Goal: Task Accomplishment & Management: Use online tool/utility

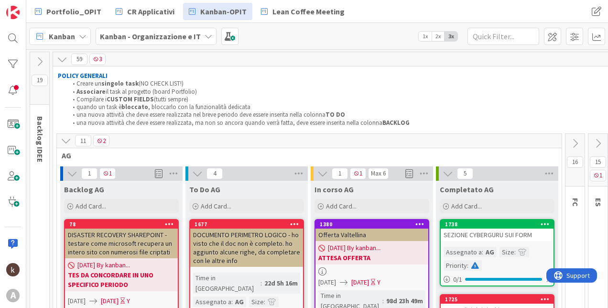
click at [71, 137] on icon at bounding box center [66, 140] width 11 height 11
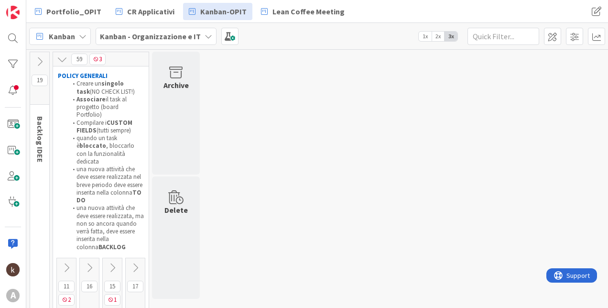
click at [111, 261] on button at bounding box center [112, 268] width 19 height 14
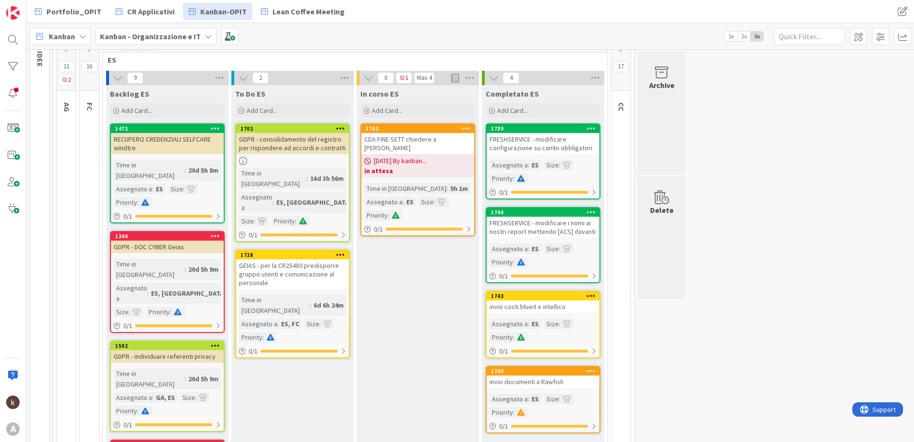
scroll to position [96, 0]
click at [296, 111] on div "Add Card..." at bounding box center [292, 110] width 115 height 14
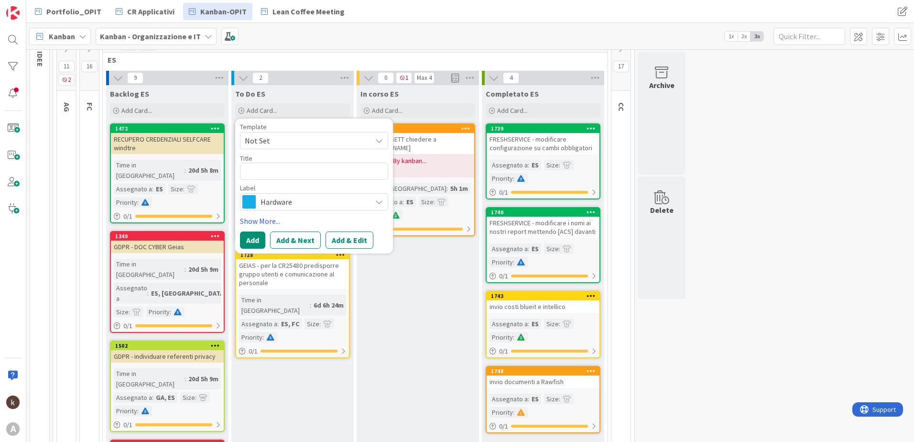
click at [273, 207] on span "Hardware" at bounding box center [314, 201] width 106 height 13
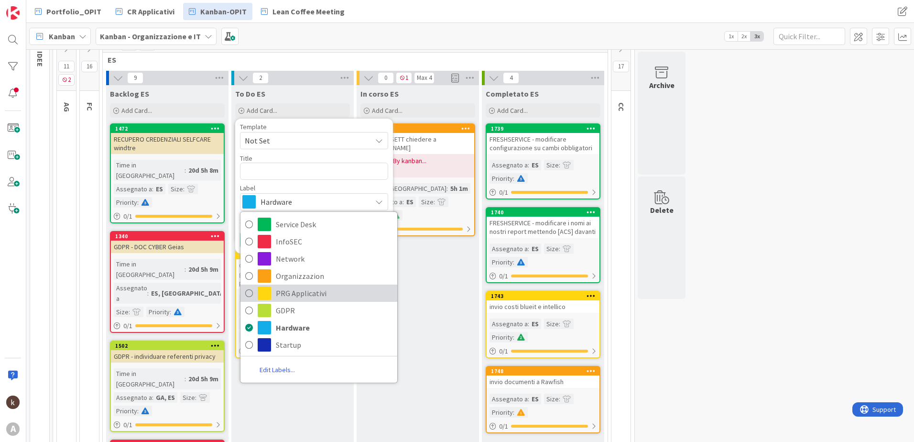
click at [285, 292] on span "PRG Applicativi" at bounding box center [334, 293] width 117 height 14
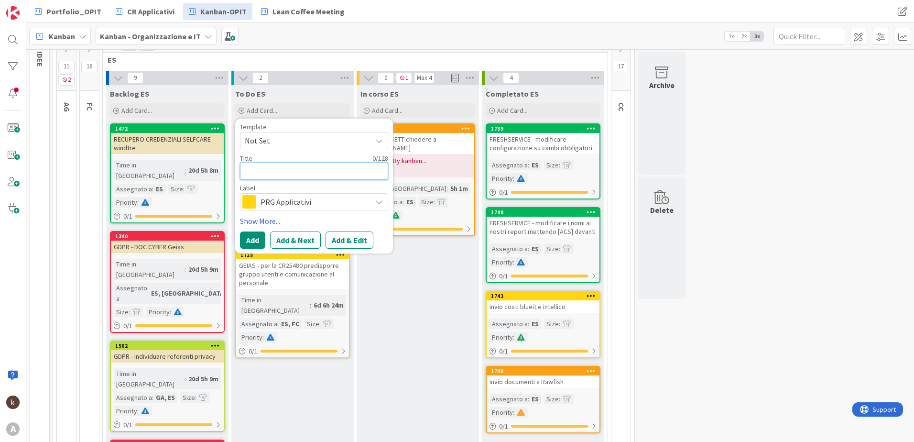
click at [287, 175] on textarea at bounding box center [314, 171] width 148 height 17
type textarea "x"
type textarea "AD"
type textarea "x"
type textarea "ADV"
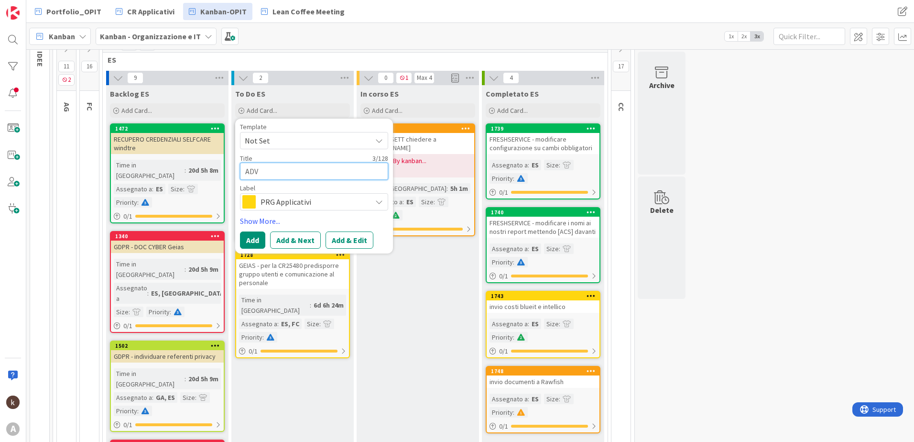
type textarea "x"
type textarea "ADVE"
type textarea "x"
type textarea "ADVEN"
type textarea "x"
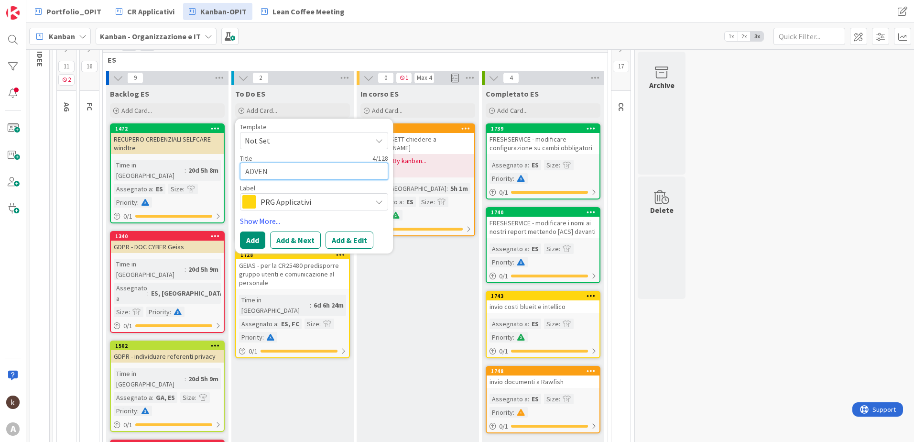
type textarea "ADVENI"
type textarea "x"
type textarea "ADVENIA"
type textarea "x"
type textarea "ADVENIAS"
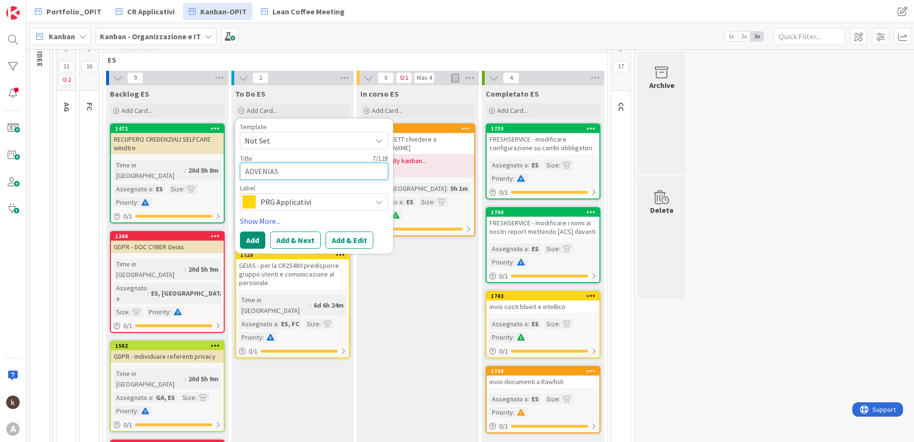
type textarea "x"
type textarea "ADVENIAS"
type textarea "x"
type textarea "ADVENIAS N"
type textarea "x"
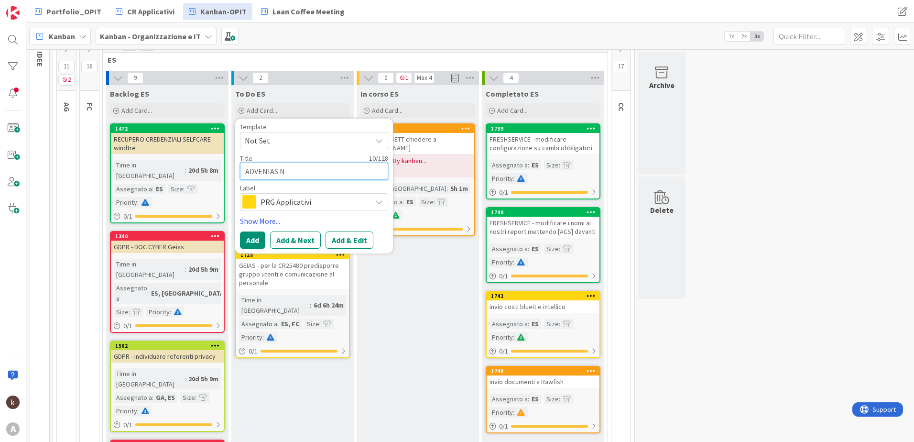
type textarea "ADVENIAS NU"
type textarea "x"
type textarea "ADVENIAS NUO"
type textarea "x"
type textarea "ADVENIAS NUOR"
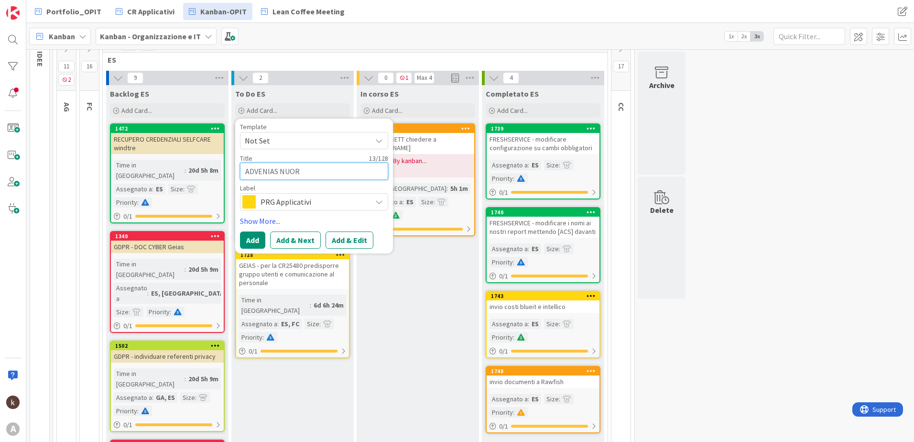
type textarea "x"
type textarea "ADVENIAS NUORO"
type textarea "x"
type textarea "ADVENIAS NUORO"
type textarea "x"
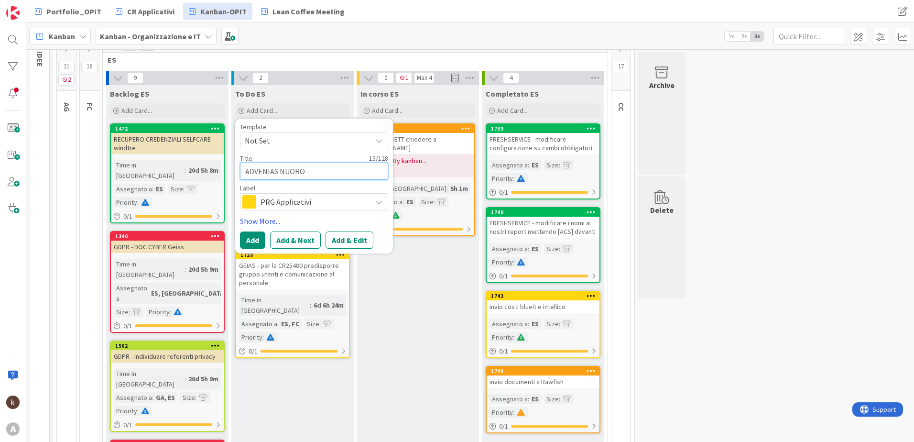
type textarea "ADVENIAS NUORO -"
type textarea "x"
type textarea "ADVENIAS NUORO - i"
type textarea "x"
type textarea "ADVENIAS NUORO - in"
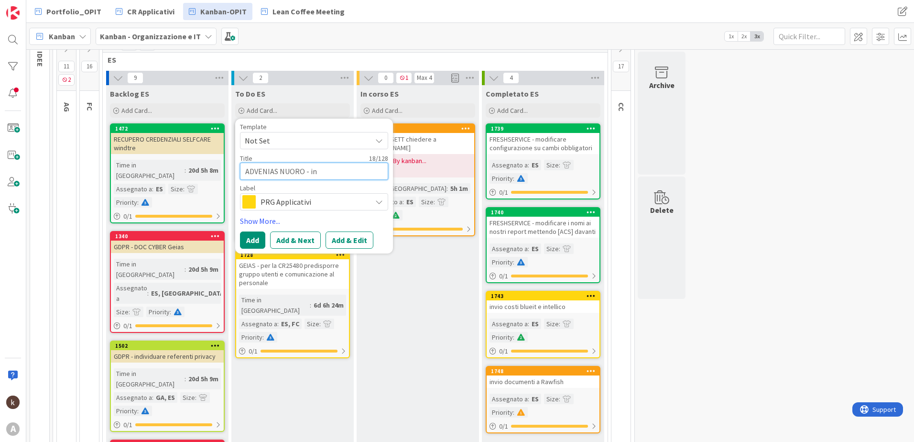
type textarea "x"
type textarea "ADVENIAS NUORO - inv"
type textarea "x"
type textarea "ADVENIAS NUORO - invi"
type textarea "x"
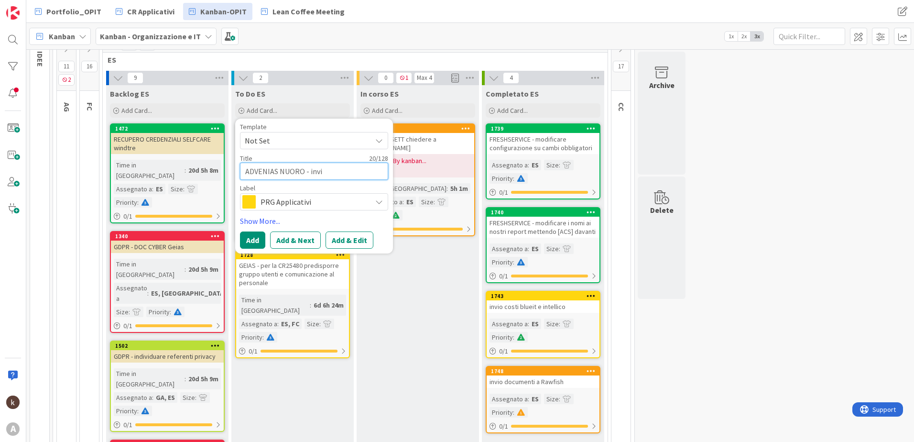
type textarea "ADVENIAS NUORO - invia"
type textarea "x"
type textarea "ADVENIAS NUORO - inviar"
type textarea "x"
type textarea "ADVENIAS NUORO - inviare"
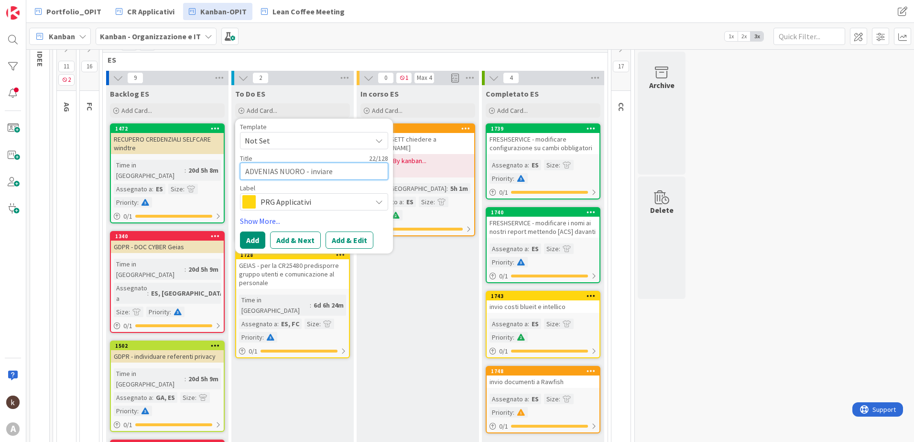
type textarea "x"
type textarea "ADVENIAS NUORO - inviare"
type textarea "x"
type textarea "ADVENIAS NUORO - inviare a"
type textarea "x"
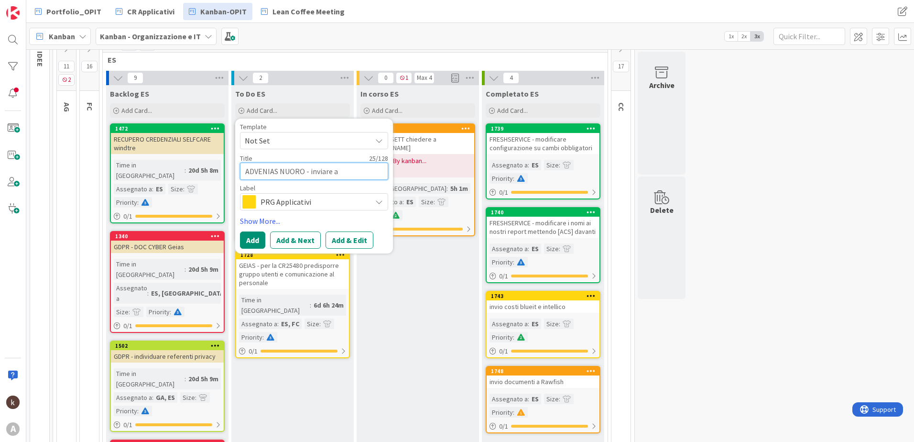
type textarea "ADVENIAS NUORO - inviare a"
type textarea "x"
type textarea "ADVENIAS NUORO - inviare a M"
type textarea "x"
type textarea "ADVENIAS NUORO - inviare a Ma"
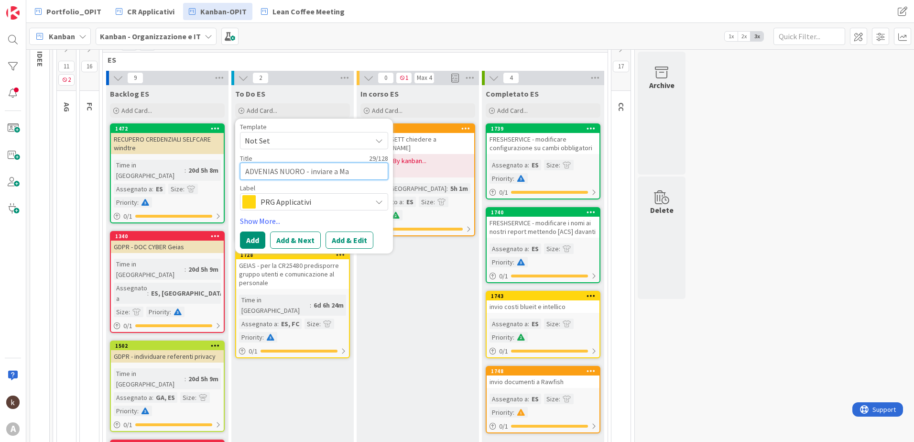
type textarea "x"
type textarea "ADVENIAS NUORO - inviare a Mari"
type textarea "x"
type textarea "ADVENIAS NUORO - inviare a [PERSON_NAME]"
type textarea "x"
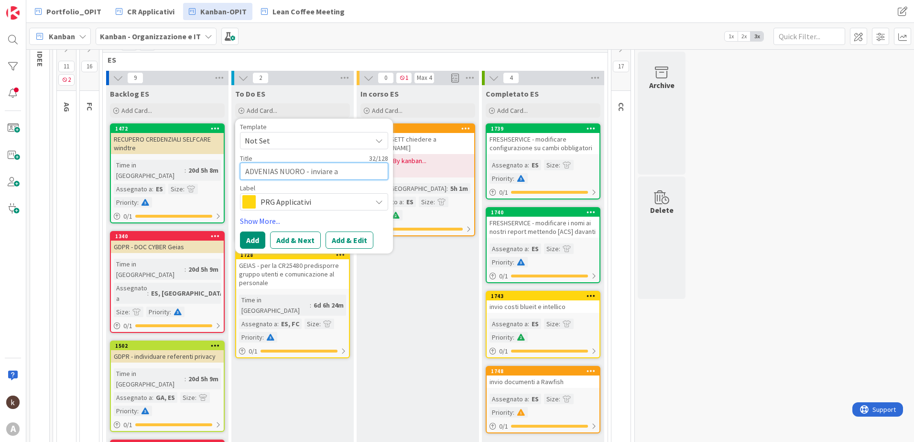
type textarea "ADVENIAS NUORO - inviare a Mariar"
type textarea "x"
type textarea "ADVENIAS NUORO - inviare a Mariaro"
type textarea "x"
type textarea "ADVENIAS NUORO - inviare a Mariaros"
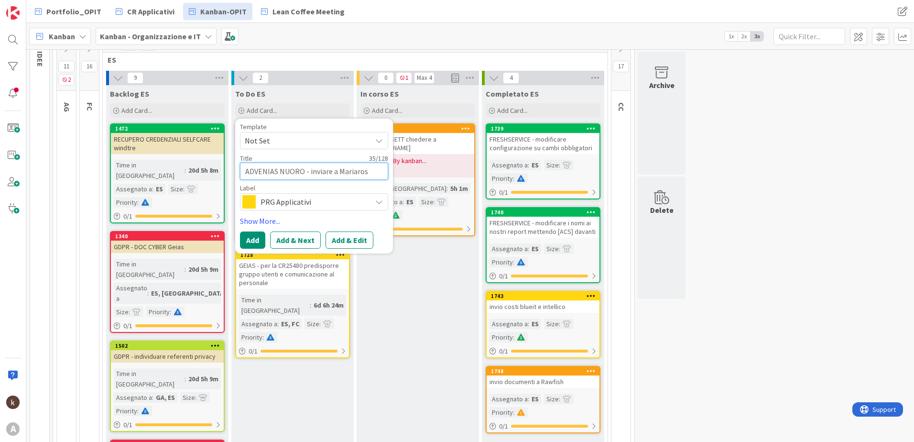
type textarea "x"
type textarea "ADVENIAS NUORO - inviare a Mariarosa"
type textarea "x"
type textarea "ADVENIAS NUORO - inviare a Mariarosa"
type textarea "x"
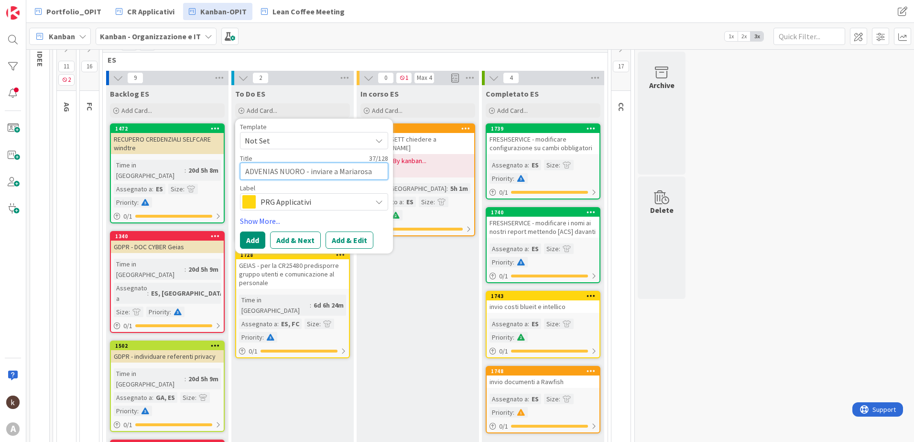
type textarea "ADVENIAS NUORO - inviare a Mariarosa d"
type textarea "x"
type textarea "ADVENIAS NUORO - inviare a Mariarosa do"
type textarea "x"
type textarea "ADVENIAS NUORO - inviare a Mariarosa doc"
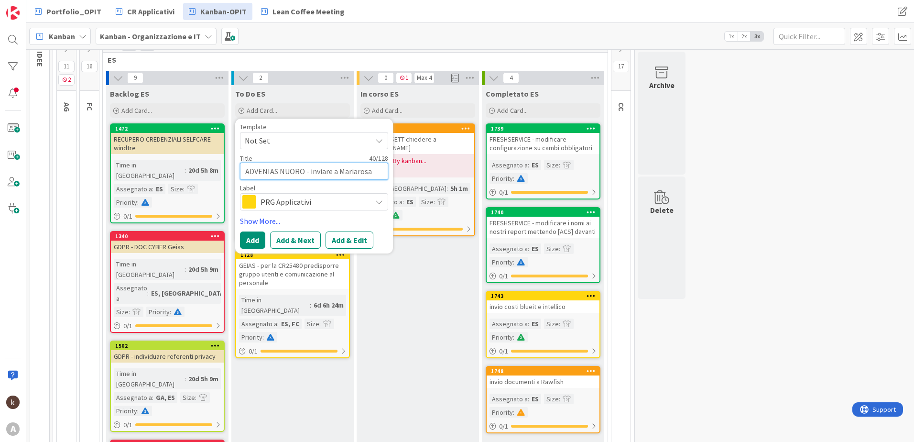
type textarea "x"
type textarea "ADVENIAS NUORO - inviare a Mariarosa docu"
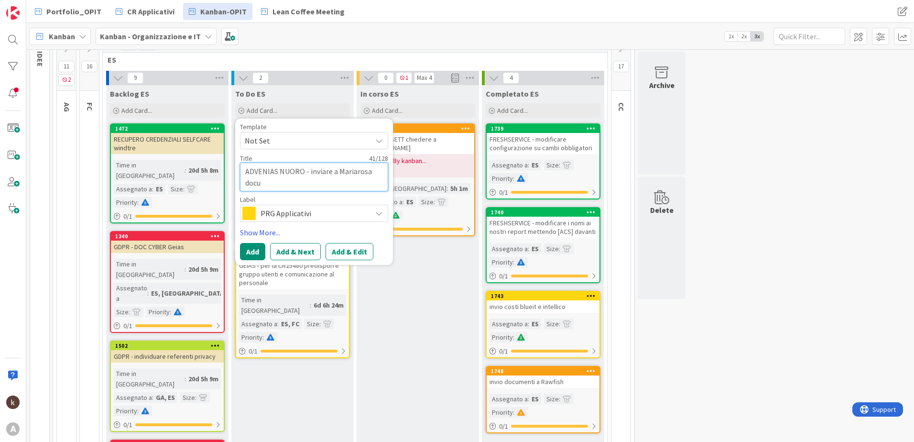
type textarea "x"
type textarea "ADVENIAS NUORO - inviare a Mariarosa docum"
type textarea "x"
type textarea "ADVENIAS NUORO - inviare a Mariarosa docume"
type textarea "x"
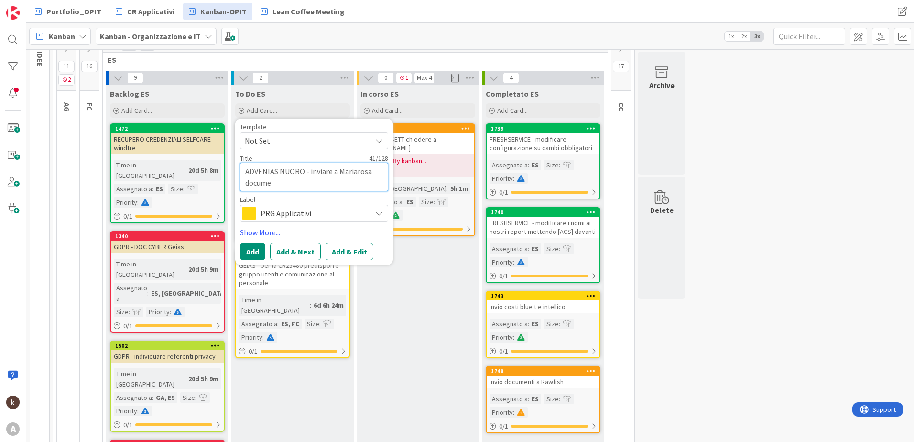
type textarea "ADVENIAS NUORO - inviare a Mariarosa documen"
type textarea "x"
type textarea "ADVENIAS NUORO - inviare a Mariarosa document"
type textarea "x"
type textarea "ADVENIAS NUORO - inviare a Mariarosa documento"
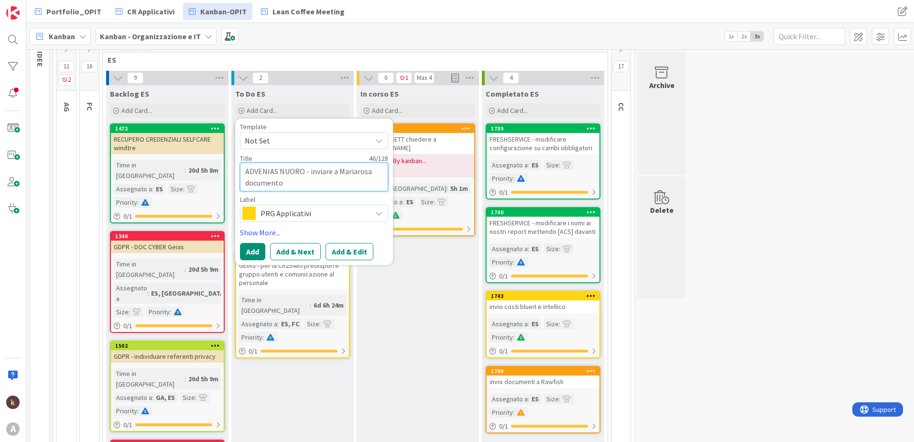
type textarea "x"
type textarea "ADVENIAS NUORO - inviare a Mariarosa documento"
type textarea "x"
type textarea "ADVENIAS NUORO - inviare a Mariarosa documento t"
type textarea "x"
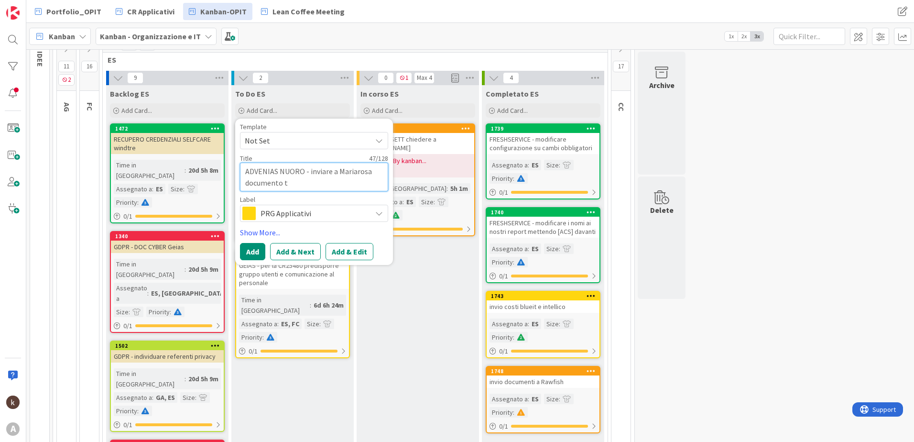
type textarea "ADVENIAS NUORO - inviare a Mariarosa documento te"
type textarea "x"
type textarea "ADVENIAS NUORO - inviare a Mariarosa documento tec"
type textarea "x"
type textarea "ADVENIAS NUORO - inviare a Mariarosa documento tecn"
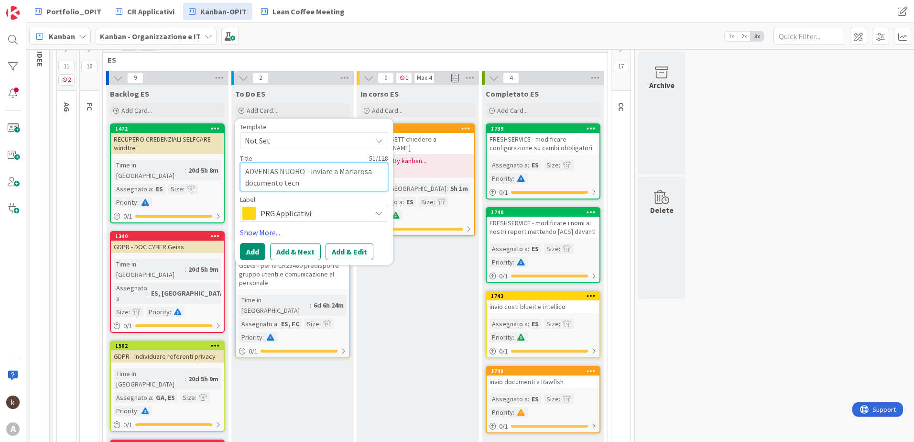
type textarea "x"
type textarea "ADVENIAS NUORO - inviare a Mariarosa documento tecni"
type textarea "x"
type textarea "ADVENIAS NUORO - inviare a Mariarosa documento tecnic"
type textarea "x"
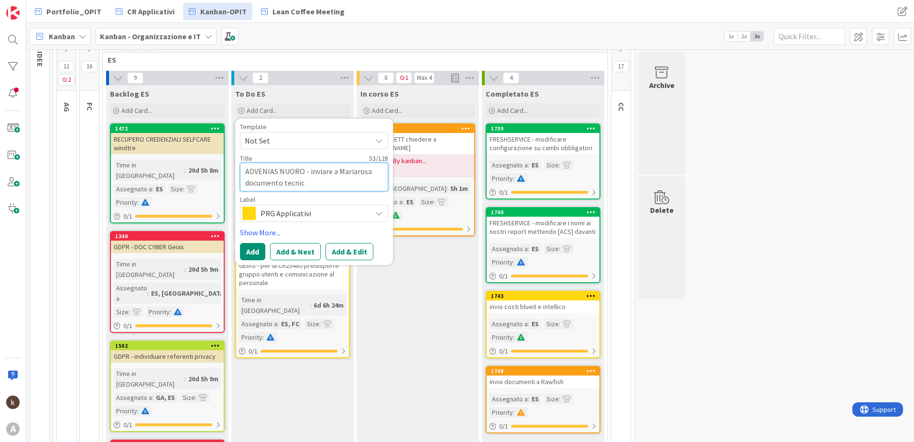
type textarea "ADVENIAS NUORO - inviare a Mariarosa documento tecnico"
type textarea "x"
type textarea "ADVENIAS NUORO - inviare a Mariarosa documento tecnico"
type textarea "x"
type textarea "ADVENIAS NUORO - inviare a Mariarosa documento tecnico p"
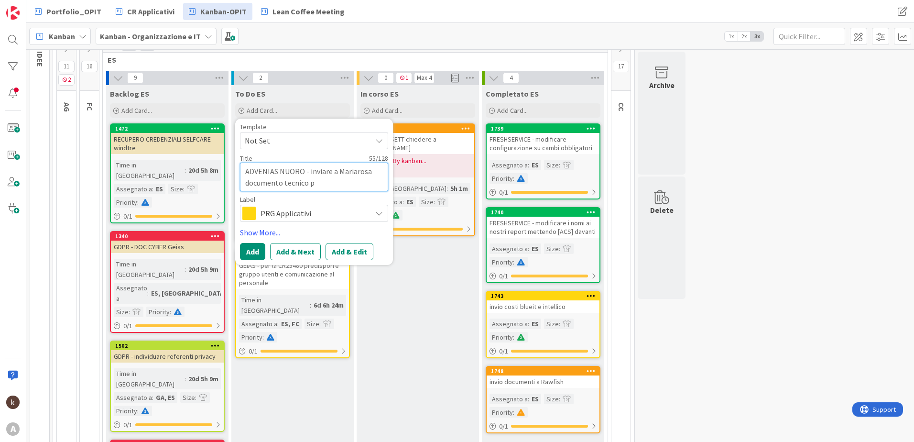
type textarea "x"
type textarea "ADVENIAS NUORO - inviare a Mariarosa documento tecnico pr"
type textarea "x"
type textarea "ADVENIAS NUORO - inviare a Mariarosa documento tecnico pre"
type textarea "x"
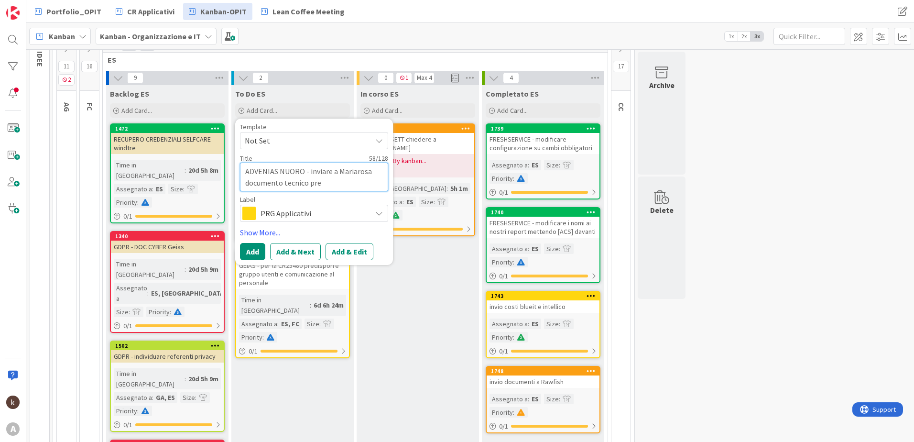
type textarea "ADVENIAS NUORO - inviare a Mariarosa documento tecnico prec"
type textarea "x"
type textarea "ADVENIAS NUORO - inviare a Mariarosa documento tecnico preci"
type textarea "x"
type textarea "ADVENIAS NUORO - inviare a Mariarosa documento tecnico precis"
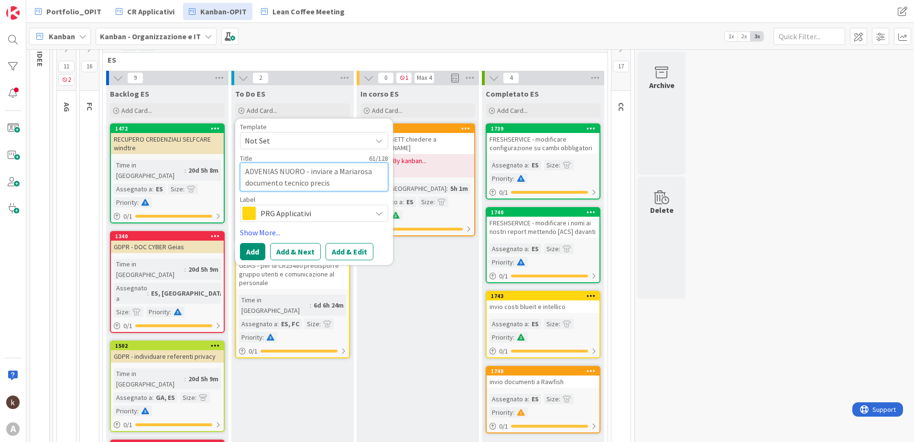
type textarea "x"
type textarea "ADVENIAS NUORO - inviare a Mariarosa documento tecnico preciso"
type textarea "x"
type textarea "ADVENIAS NUORO - inviare a Mariarosa documento tecnico preciso"
type textarea "x"
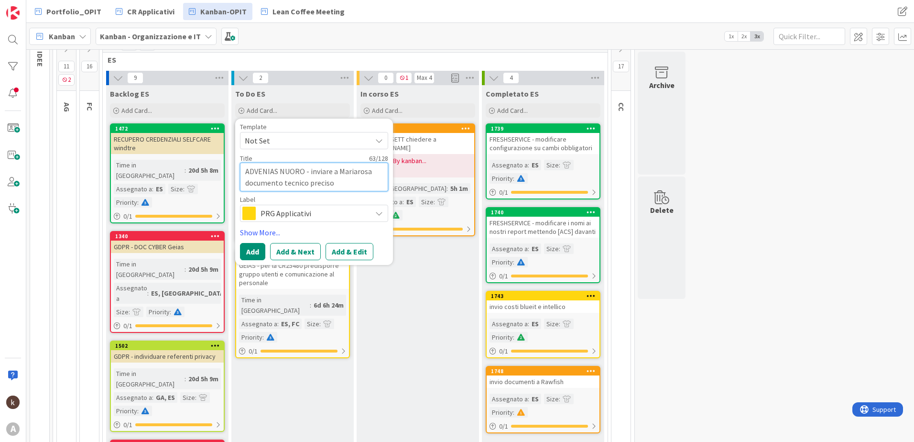
type textarea "ADVENIAS NUORO - inviare a Mariarosa documento tecnico preciso p"
type textarea "x"
type textarea "ADVENIAS NUORO - inviare a Mariarosa documento tecnico preciso pe"
type textarea "x"
type textarea "ADVENIAS NUORO - inviare a Mariarosa documento tecnico preciso per"
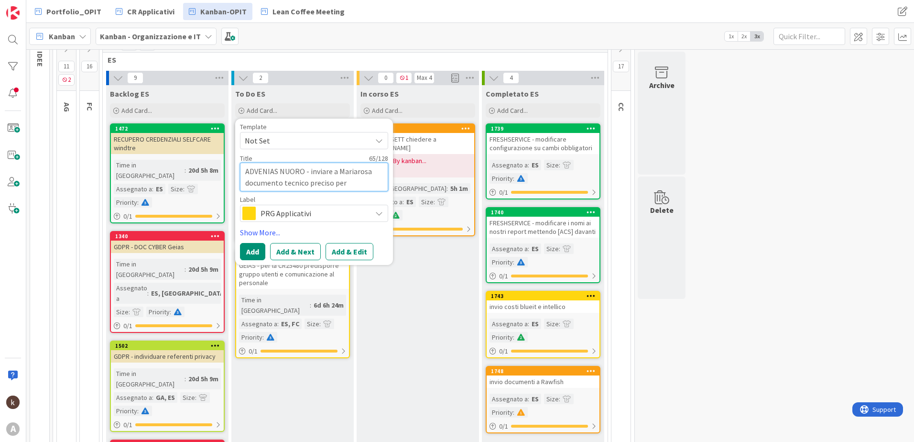
type textarea "x"
type textarea "ADVENIAS NUORO - inviare a Mariarosa documento tecnico preciso per"
type textarea "x"
type textarea "ADVENIAS NUORO - inviare a Mariarosa documento tecnico preciso per c"
type textarea "x"
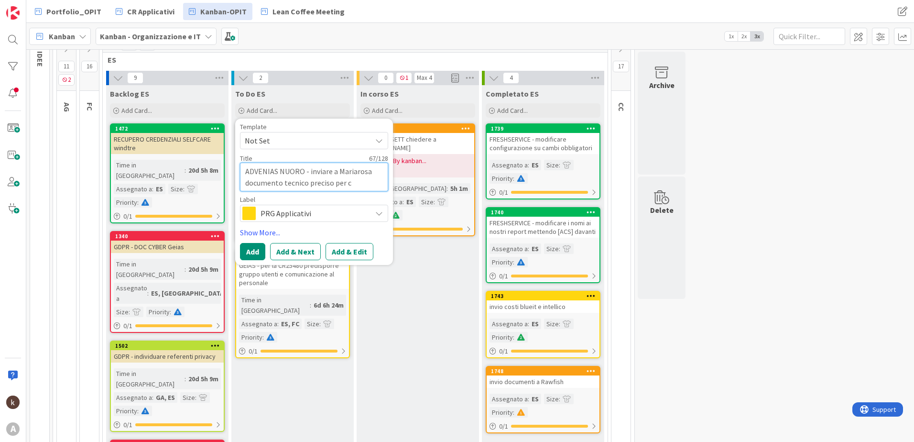
type textarea "ADVENIAS NUORO - inviare a Mariarosa documento tecnico preciso per co"
type textarea "x"
type textarea "ADVENIAS NUORO - inviare a Mariarosa documento tecnico preciso per con"
type textarea "x"
type textarea "ADVENIAS NUORO - inviare a Mariarosa documento tecnico preciso per conf"
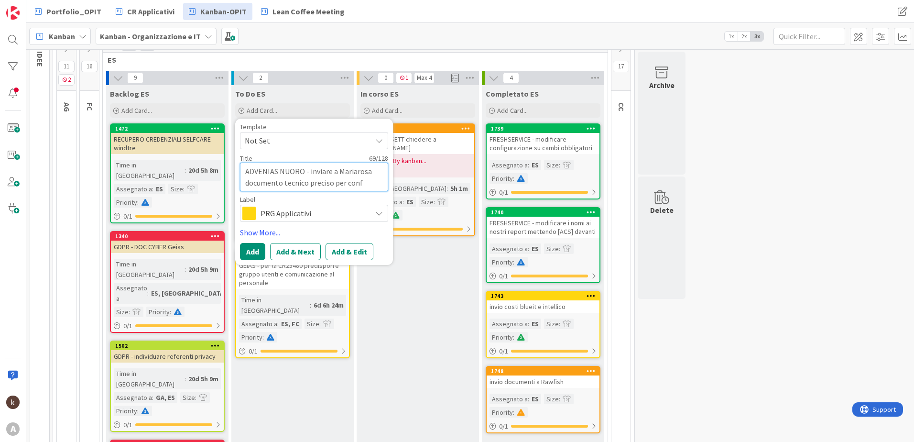
type textarea "x"
type textarea "ADVENIAS NUORO - inviare a Mariarosa documento tecnico preciso per confe"
type textarea "x"
type textarea "ADVENIAS NUORO - inviare a Mariarosa documento tecnico preciso per confer"
type textarea "x"
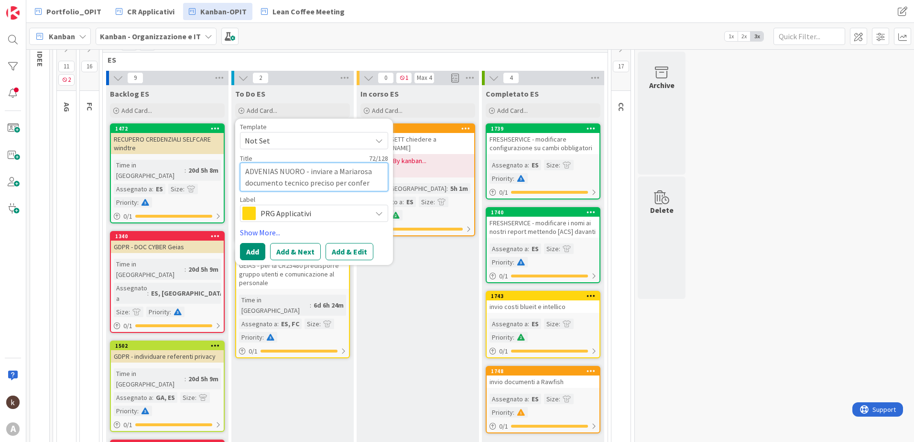
type textarea "ADVENIAS NUORO - inviare a Mariarosa documento tecnico preciso per conferm"
type textarea "x"
type textarea "ADVENIAS NUORO - inviare a Mariarosa documento tecnico preciso per confermar"
type textarea "x"
type textarea "ADVENIAS NUORO - inviare a [PERSON_NAME] documento tecnico preciso per conferma…"
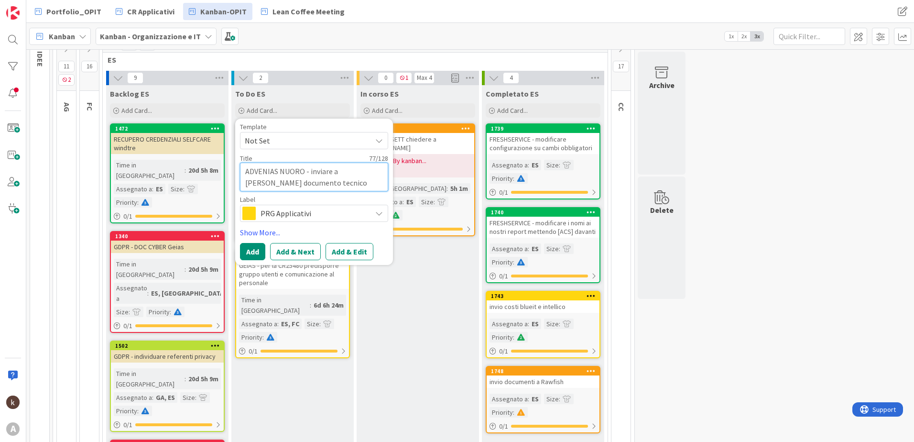
type textarea "x"
type textarea "ADVENIAS NUORO - inviare a [PERSON_NAME] documento tecnico preciso per conferma…"
type textarea "x"
type textarea "ADVENIAS NUORO - inviare a [PERSON_NAME] documento tecnico preciso per conferma…"
type textarea "x"
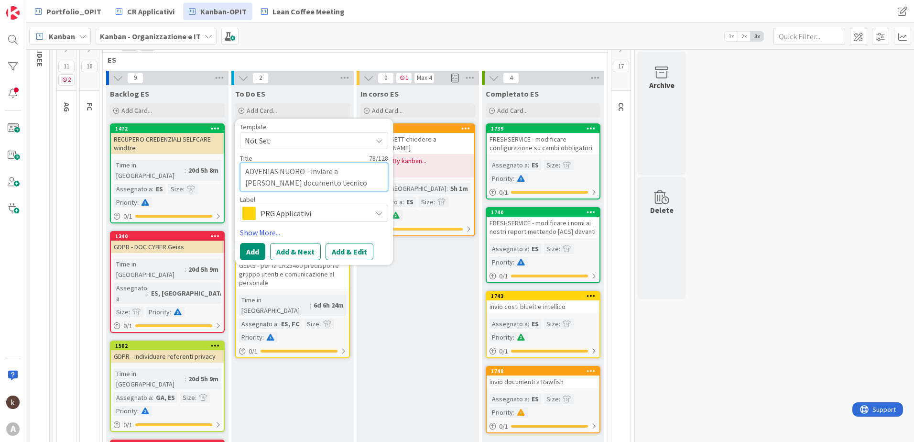
type textarea "ADVENIAS NUORO - inviare a [PERSON_NAME] documento tecnico preciso per conferma…"
type textarea "x"
type textarea "ADVENIAS NUORO - inviare a [PERSON_NAME] documento tecnico preciso per conferma…"
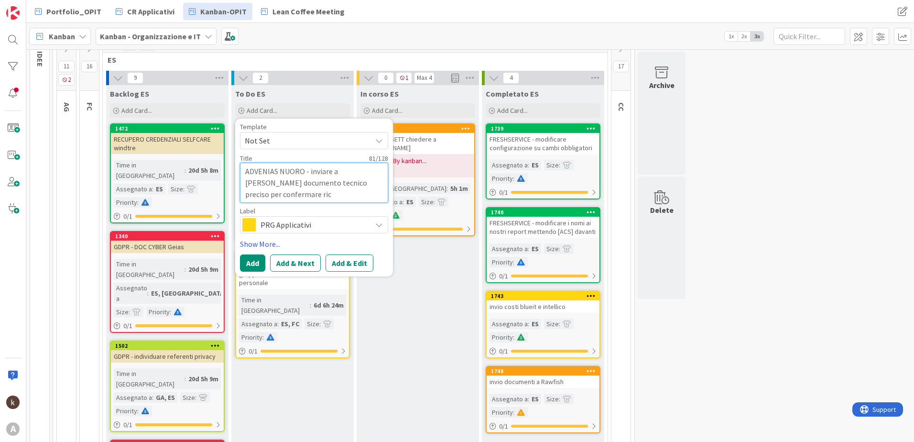
type textarea "x"
type textarea "ADVENIAS NUORO - inviare a [PERSON_NAME] documento tecnico preciso per conferma…"
type textarea "x"
type textarea "ADVENIAS NUORO - inviare a [PERSON_NAME] documento tecnico preciso per conferma…"
type textarea "x"
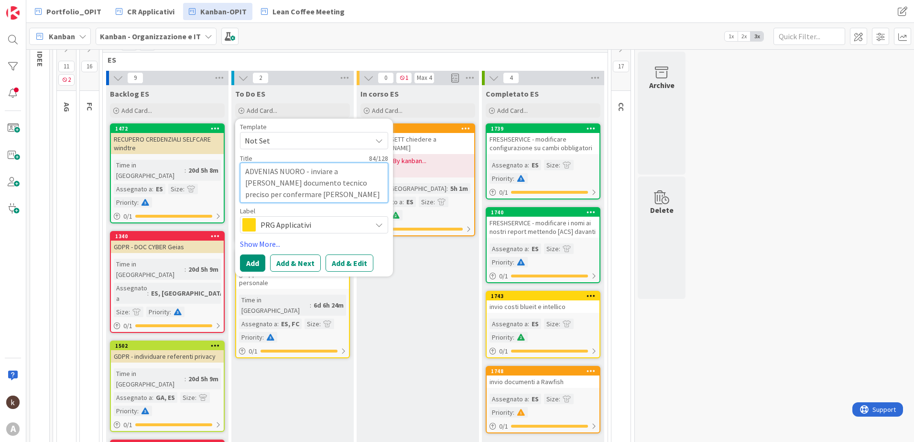
type textarea "ADVENIAS NUORO - inviare a Mariarosa documento tecnico preciso per confermare […"
type textarea "x"
type textarea "ADVENIAS NUORO - inviare a Mariarosa documento tecnico preciso per confermare r…"
type textarea "x"
type textarea "ADVENIAS NUORO - inviare a [PERSON_NAME] documento tecnico preciso per conferma…"
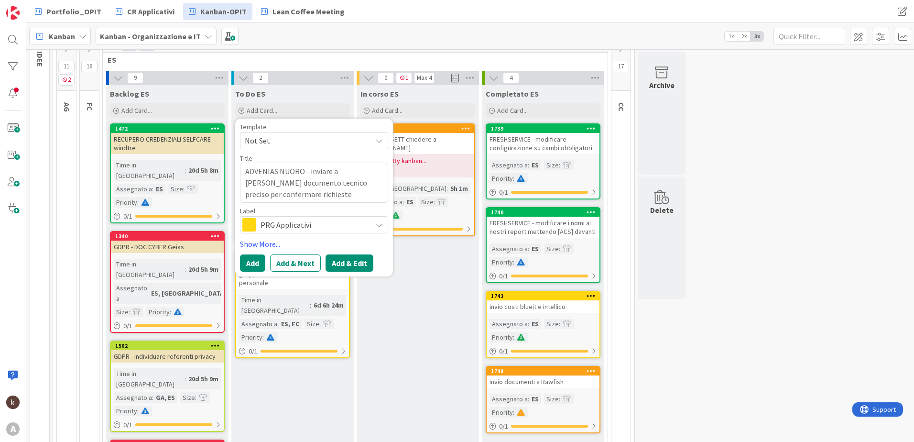
click at [340, 260] on button "Add & Edit" at bounding box center [350, 262] width 48 height 17
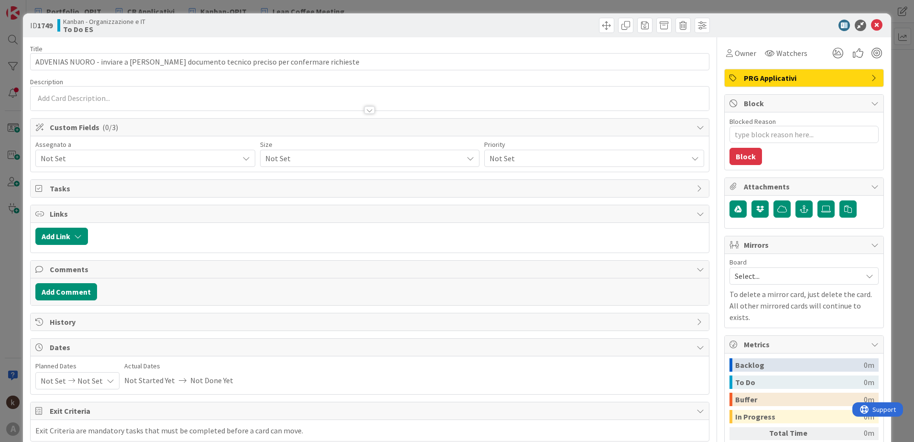
click at [148, 152] on div "Not Set" at bounding box center [145, 158] width 220 height 17
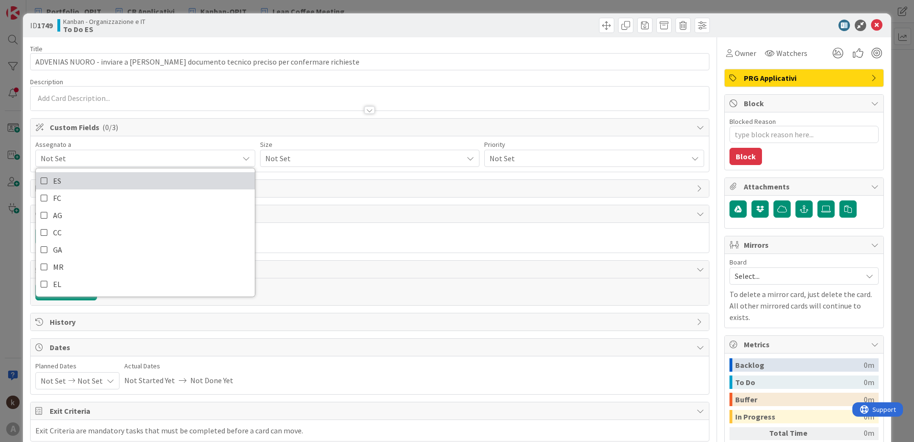
click at [96, 181] on link "ES" at bounding box center [145, 180] width 219 height 17
click at [285, 165] on div "Not Set" at bounding box center [370, 158] width 220 height 17
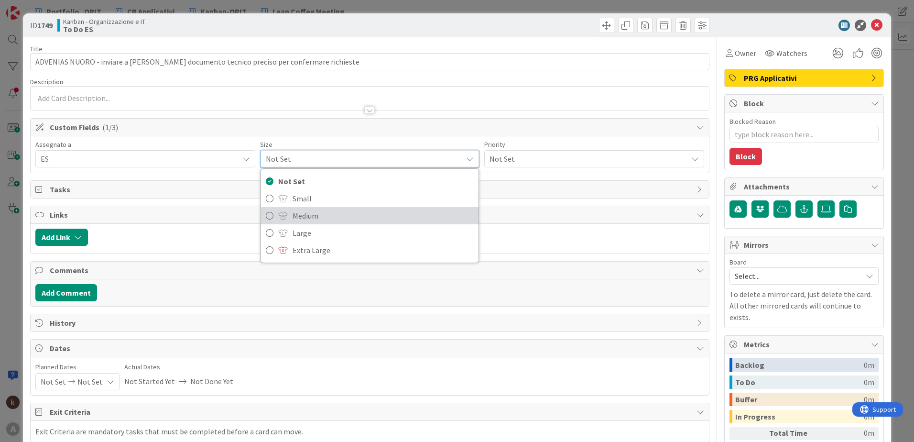
click at [281, 212] on span at bounding box center [283, 216] width 10 height 8
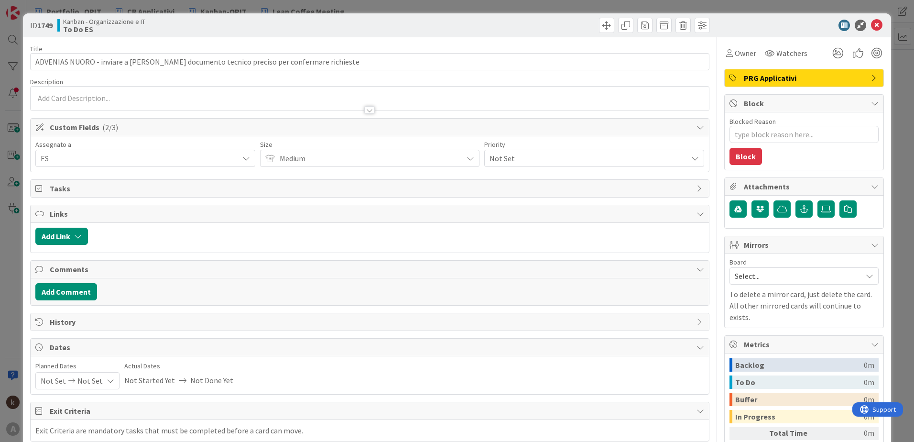
click at [540, 165] on div "Not Set" at bounding box center [594, 158] width 220 height 17
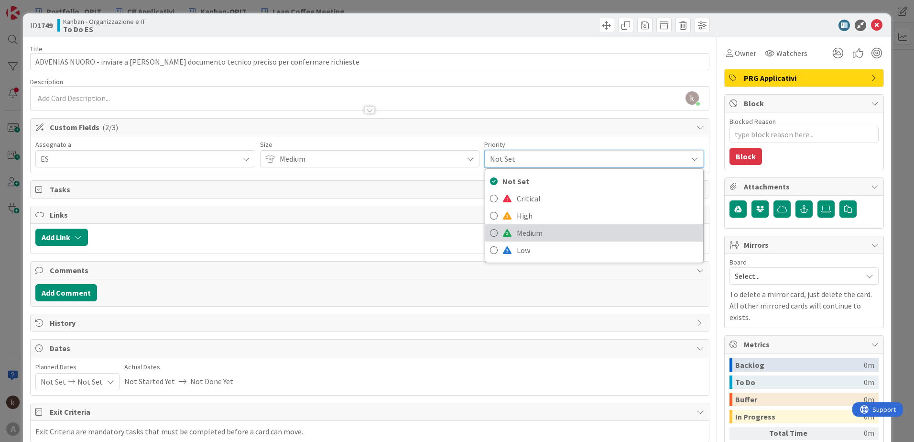
drag, startPoint x: 509, startPoint y: 232, endPoint x: 503, endPoint y: 234, distance: 6.7
click at [509, 232] on link "Medium" at bounding box center [594, 232] width 218 height 17
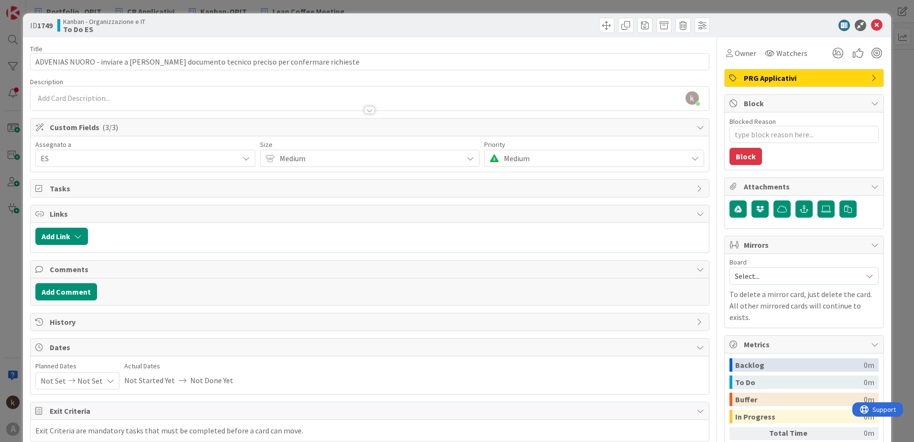
type textarea "x"
click at [84, 239] on button "Add Link" at bounding box center [61, 236] width 53 height 17
click at [95, 293] on span "Current Board" at bounding box center [98, 295] width 107 height 13
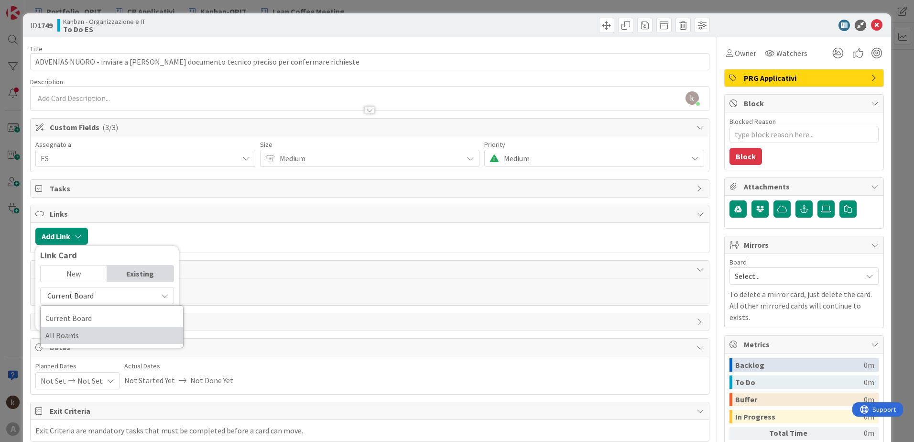
click at [95, 307] on span "All Boards" at bounding box center [111, 335] width 133 height 14
click at [78, 269] on div "New" at bounding box center [74, 273] width 66 height 16
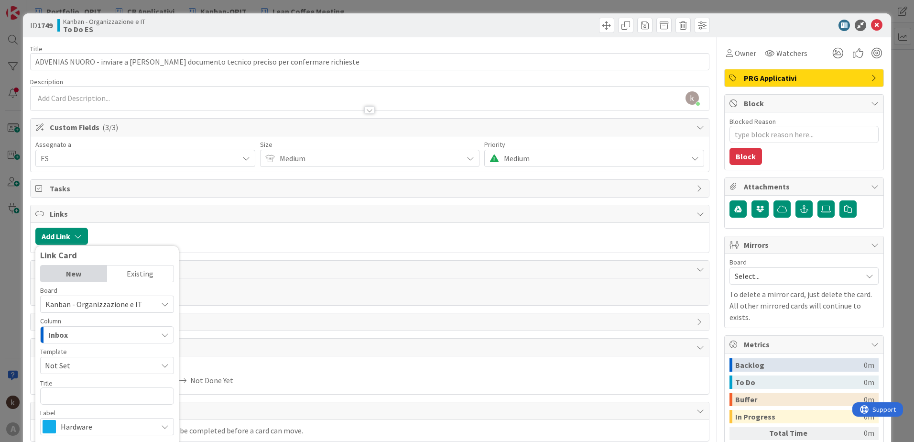
click at [131, 273] on div "Existing" at bounding box center [140, 273] width 66 height 16
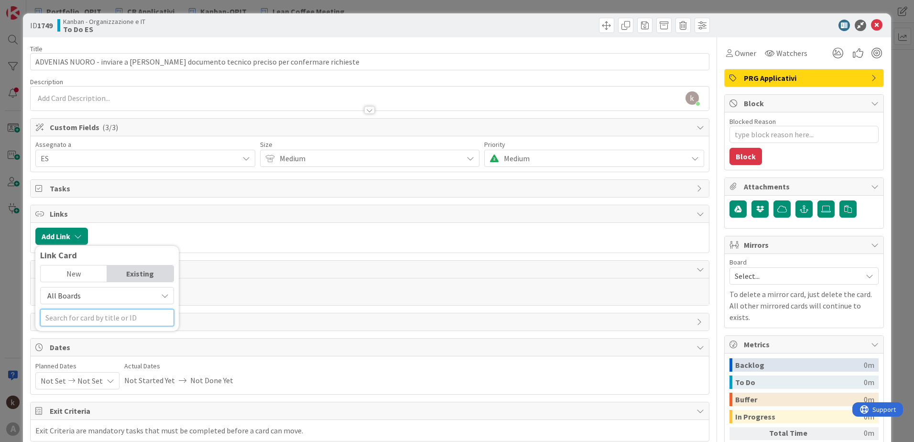
click at [107, 307] on input "text" at bounding box center [107, 317] width 134 height 17
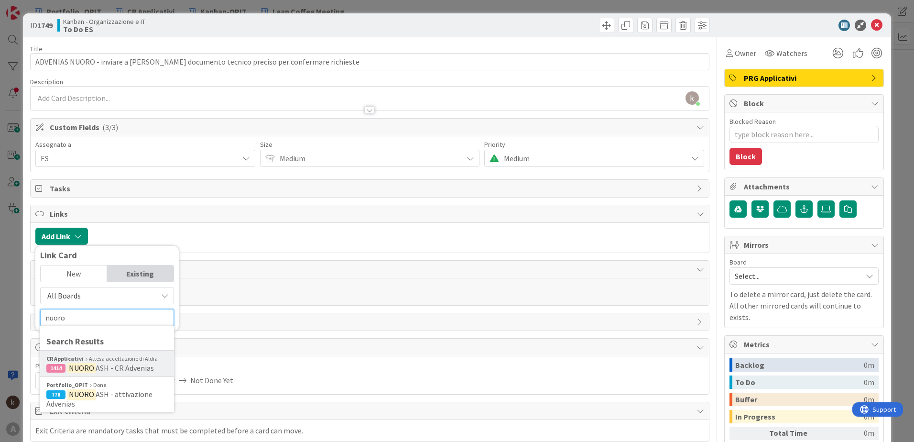
type input "nuoro"
click at [139, 307] on span "ASH - CR Advenias" at bounding box center [125, 368] width 58 height 10
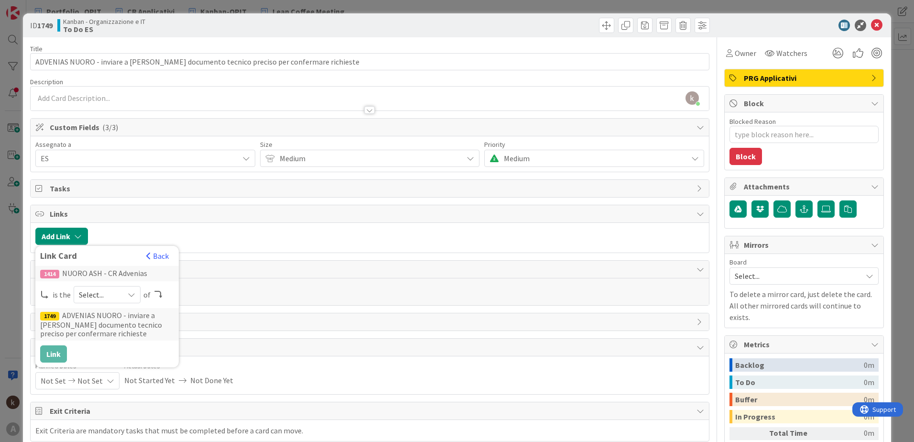
click at [76, 303] on div "Select..." at bounding box center [107, 294] width 67 height 17
click at [81, 295] on span "Select..." at bounding box center [99, 294] width 40 height 13
click at [86, 293] on span "Select..." at bounding box center [99, 294] width 40 height 13
click at [84, 307] on icon at bounding box center [83, 317] width 8 height 14
click at [50, 307] on button "Link" at bounding box center [53, 353] width 27 height 17
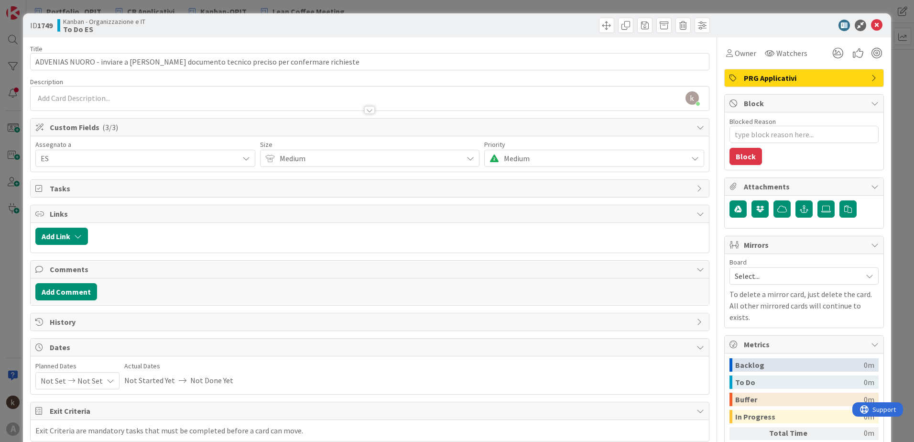
type textarea "x"
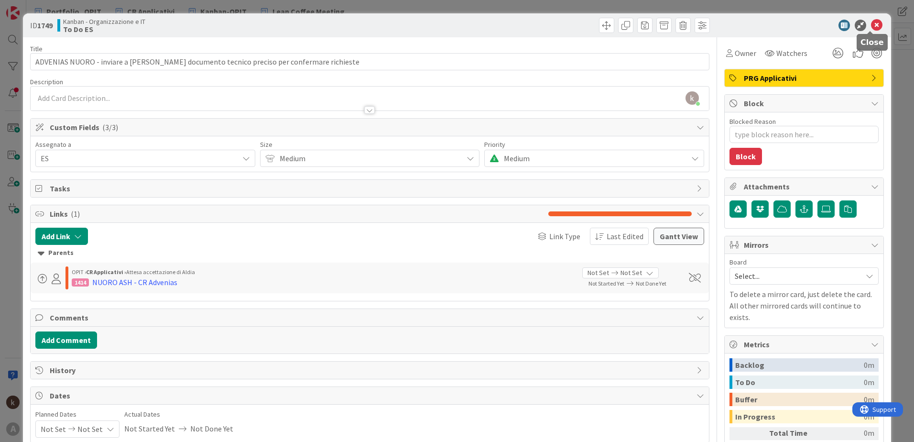
click at [608, 30] on icon at bounding box center [876, 25] width 11 height 11
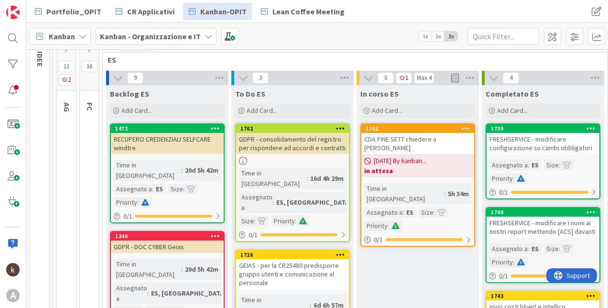
scroll to position [96, 0]
